Goal: Obtain resource: Obtain resource

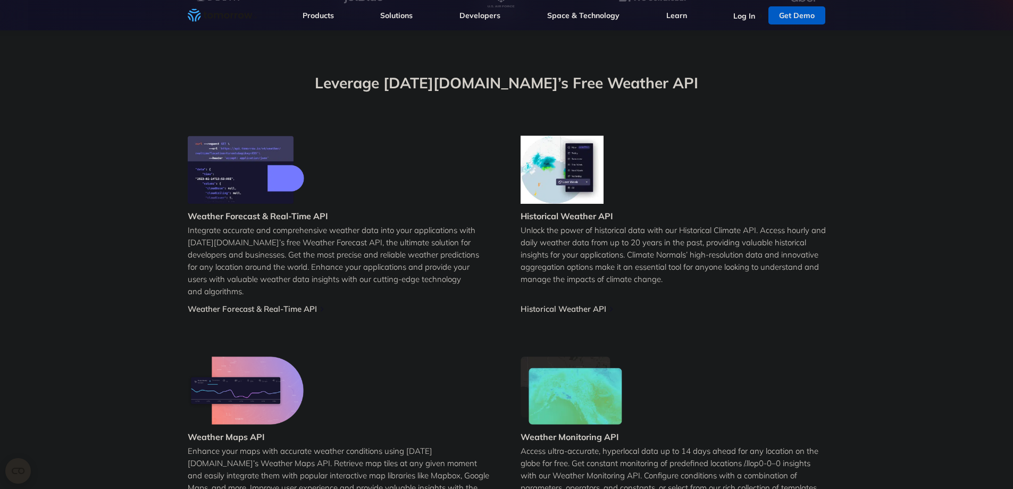
scroll to position [373, 0]
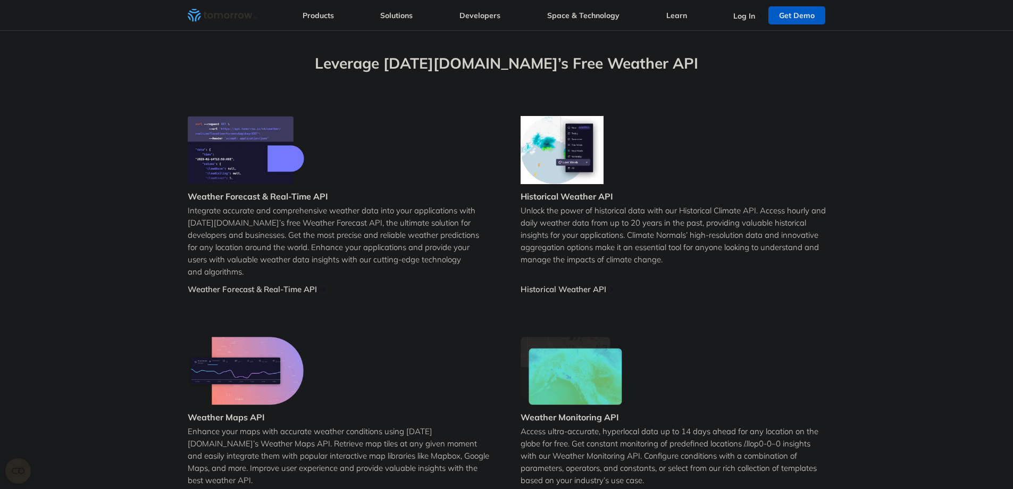
click at [241, 284] on link "Weather Forecast & Real-Time API" at bounding box center [252, 289] width 129 height 10
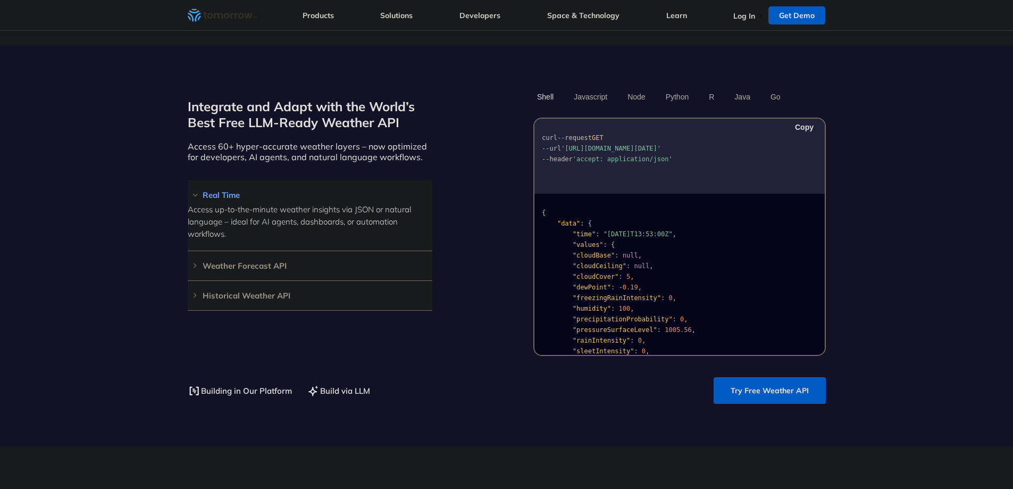
scroll to position [957, 0]
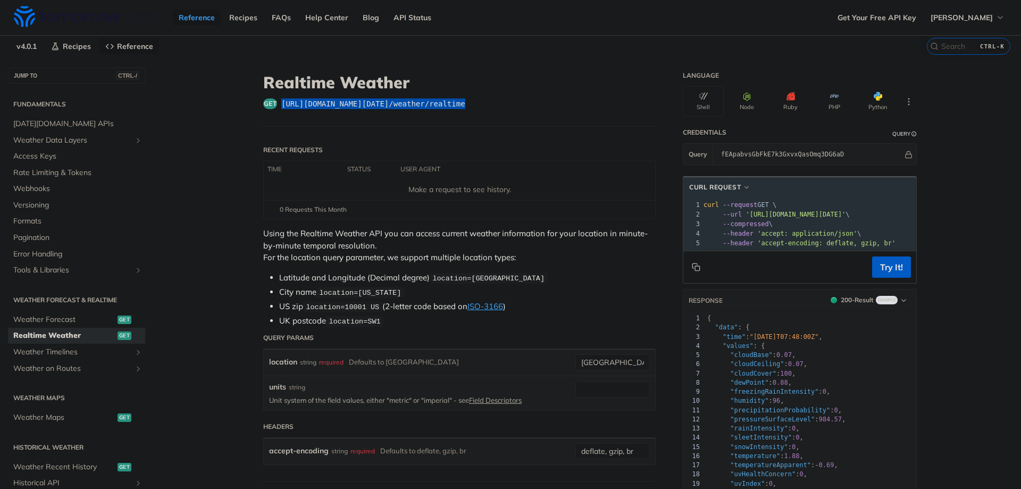
drag, startPoint x: 468, startPoint y: 100, endPoint x: 277, endPoint y: 99, distance: 190.3
click at [277, 99] on div "get https://api.tomorrow.io/v4 /weather/realtime" at bounding box center [459, 103] width 392 height 11
copy span "https://api.tomorrow.io/v4 /weather/realtime"
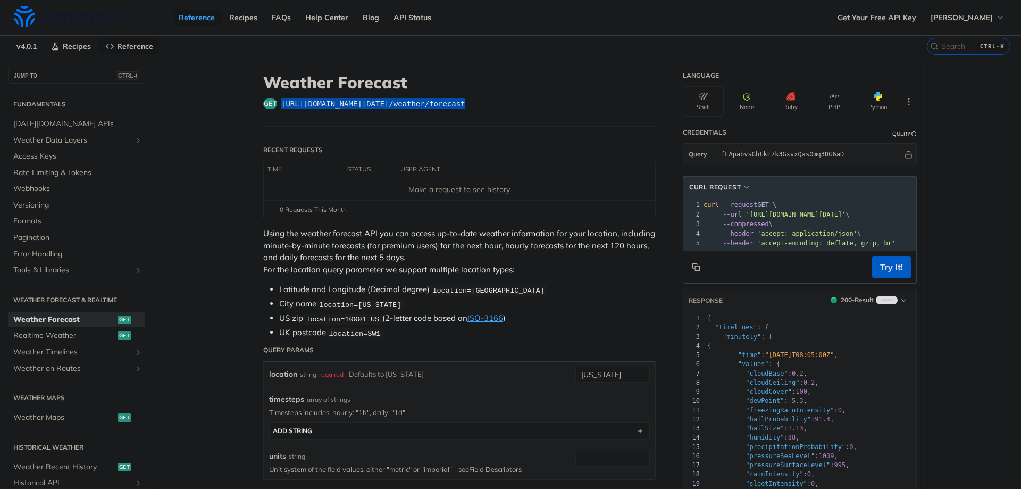
drag, startPoint x: 468, startPoint y: 104, endPoint x: 277, endPoint y: 98, distance: 190.4
click at [277, 98] on div "get https://api.tomorrow.io/v4 /weather/forecast" at bounding box center [459, 103] width 392 height 11
copy span "https://api.tomorrow.io/v4 /weather/forecast"
